Goal: Task Accomplishment & Management: Manage account settings

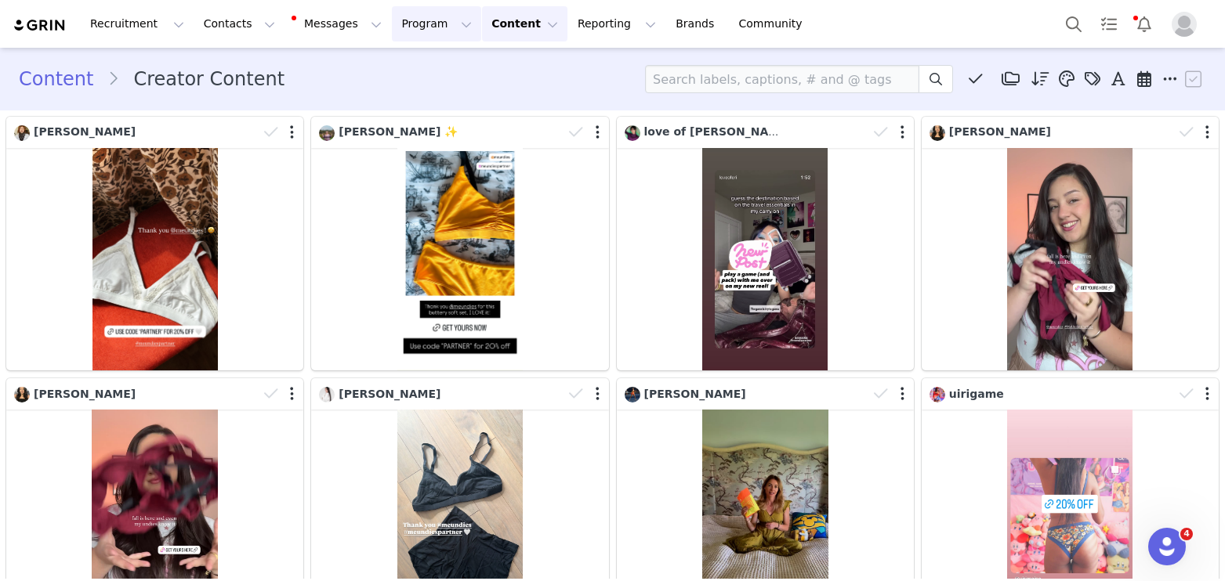
click at [392, 28] on button "Program Program" at bounding box center [436, 23] width 89 height 35
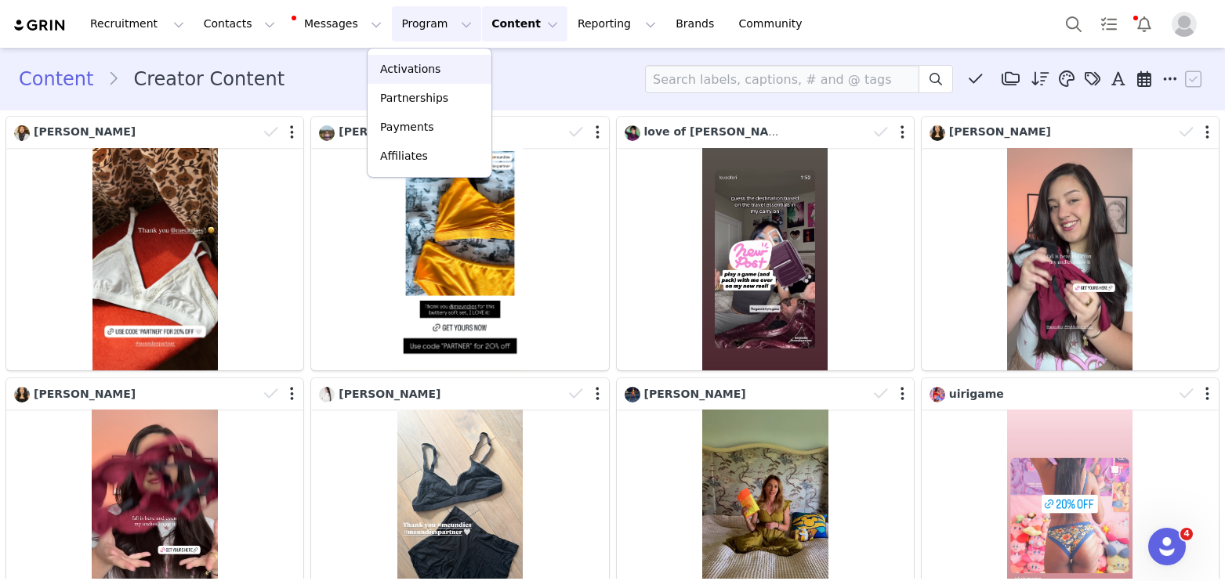
click at [389, 72] on p "Activations" at bounding box center [410, 69] width 60 height 16
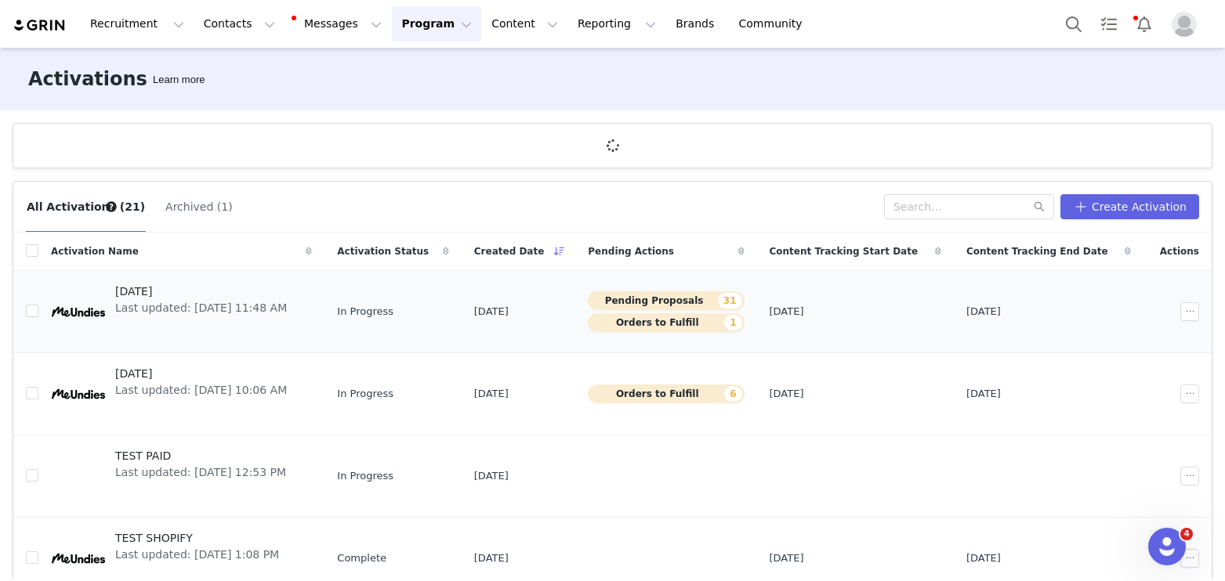
click at [156, 287] on span "[DATE]" at bounding box center [201, 292] width 172 height 16
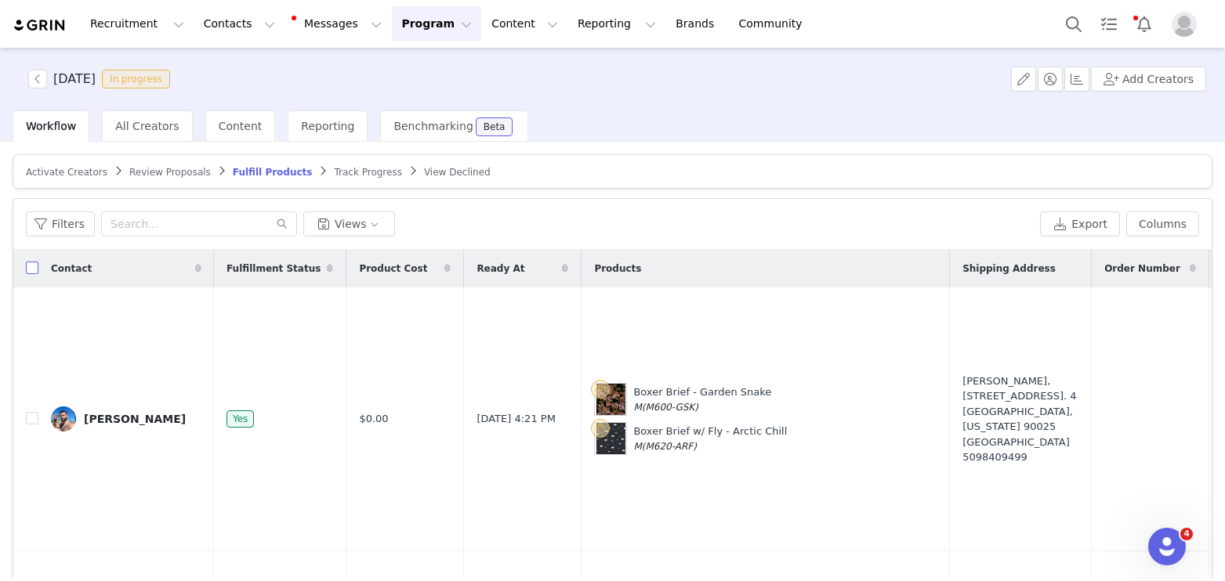
click at [32, 267] on input "checkbox" at bounding box center [32, 268] width 13 height 13
checkbox input "true"
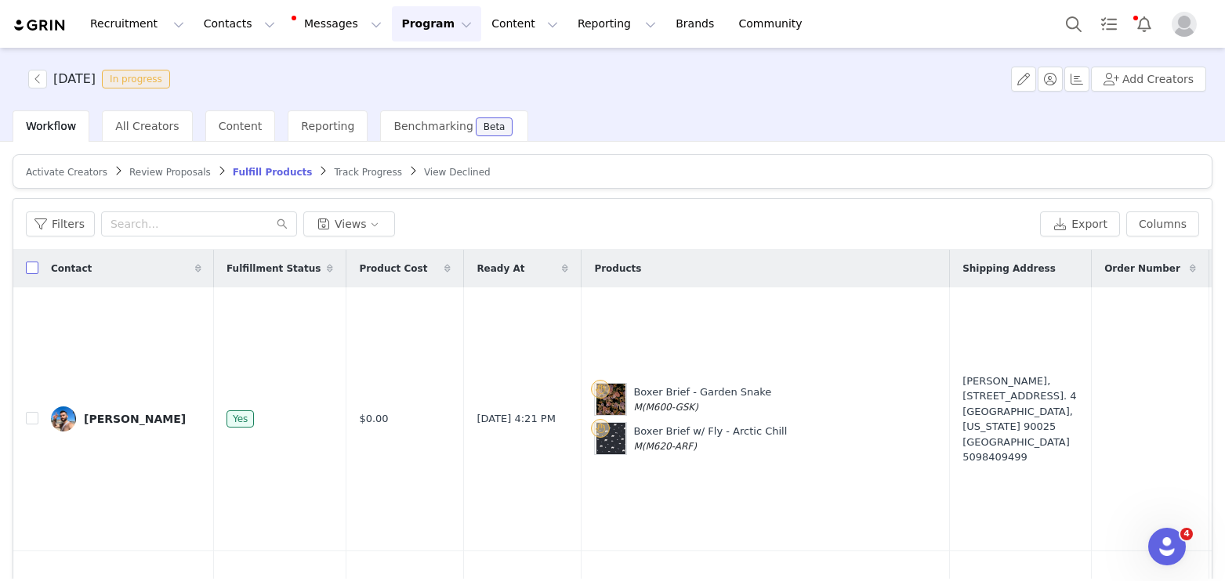
checkbox input "true"
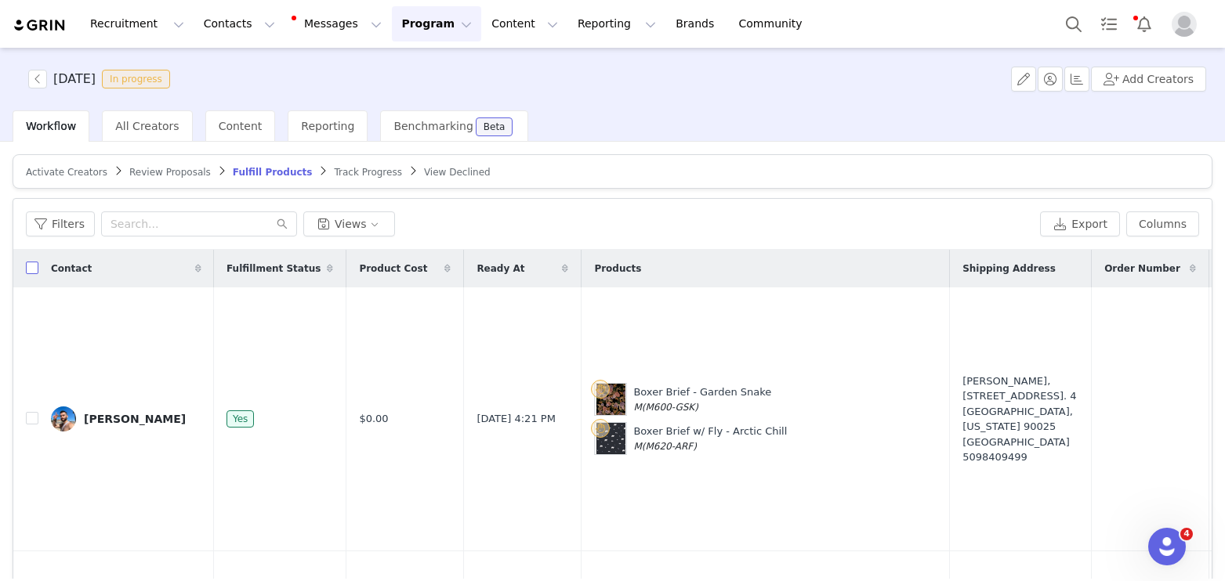
checkbox input "true"
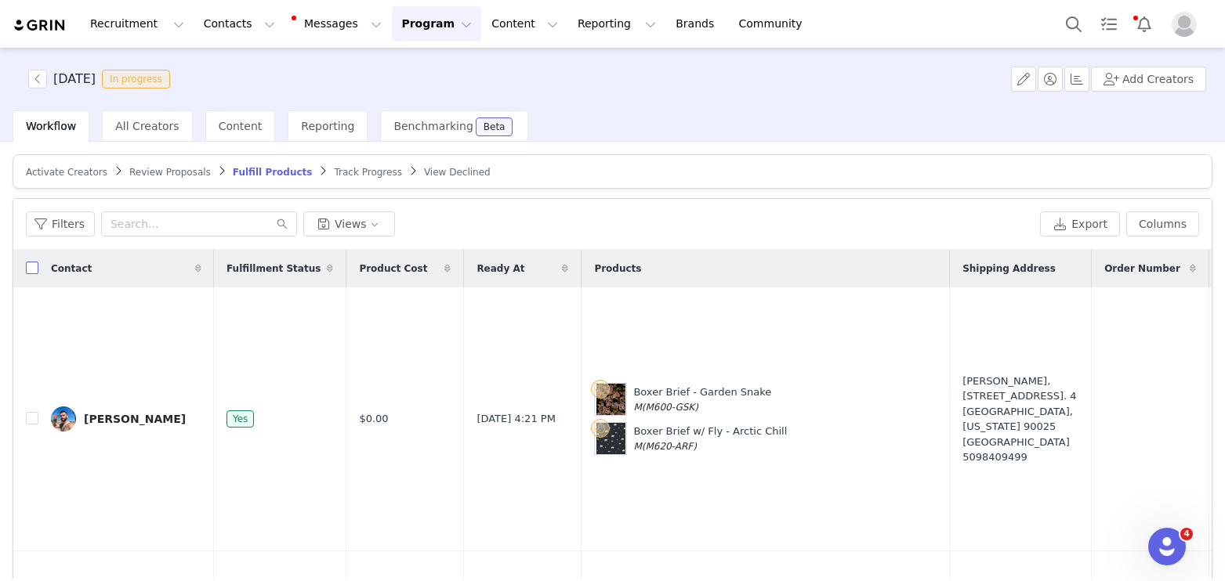
checkbox input "true"
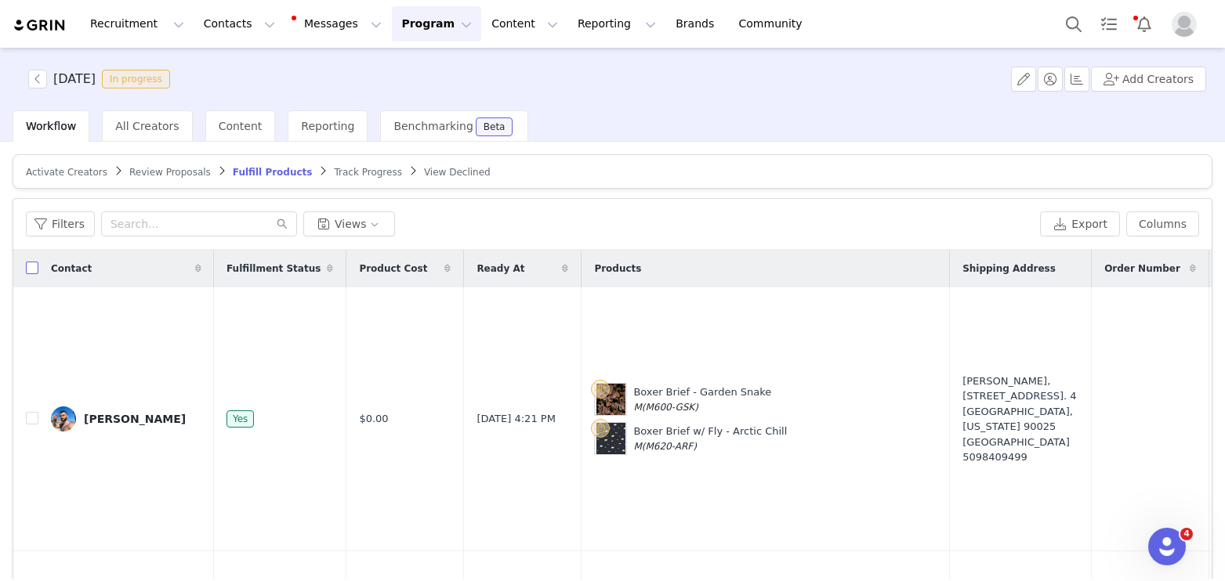
checkbox input "true"
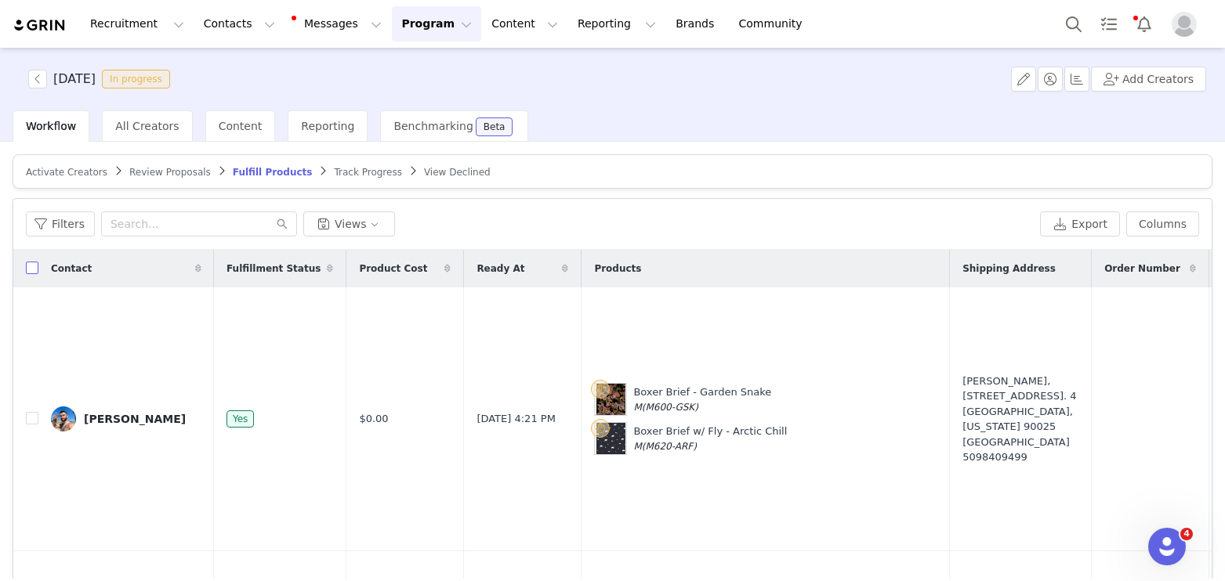
checkbox input "true"
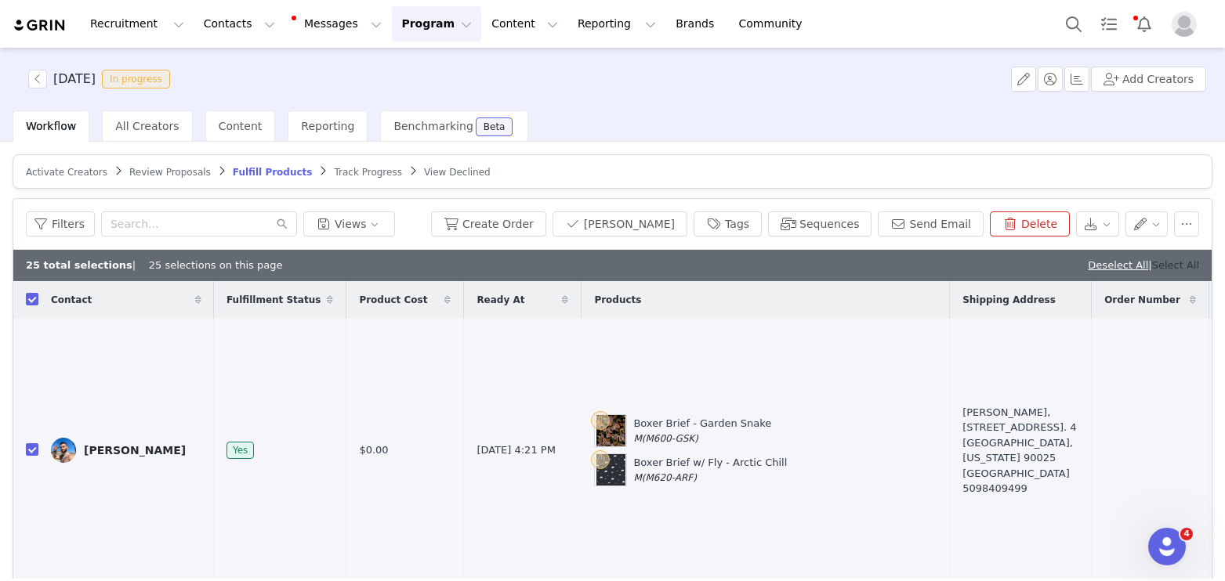
click at [1181, 263] on link "Select All" at bounding box center [1175, 265] width 47 height 12
